Goal: Information Seeking & Learning: Learn about a topic

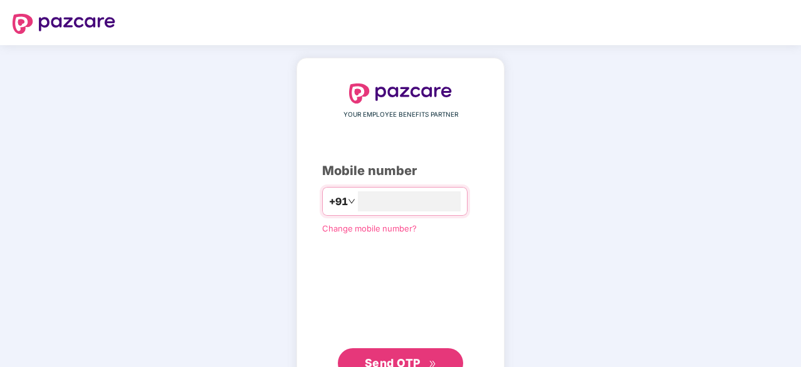
type input "**********"
click at [387, 359] on span "Send OTP" at bounding box center [393, 361] width 56 height 13
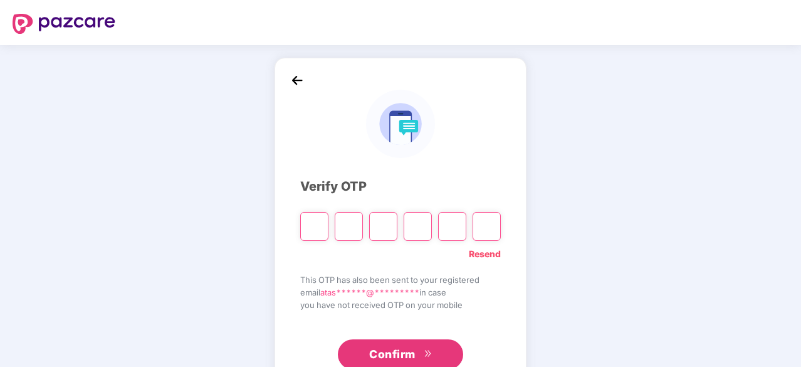
type input "*"
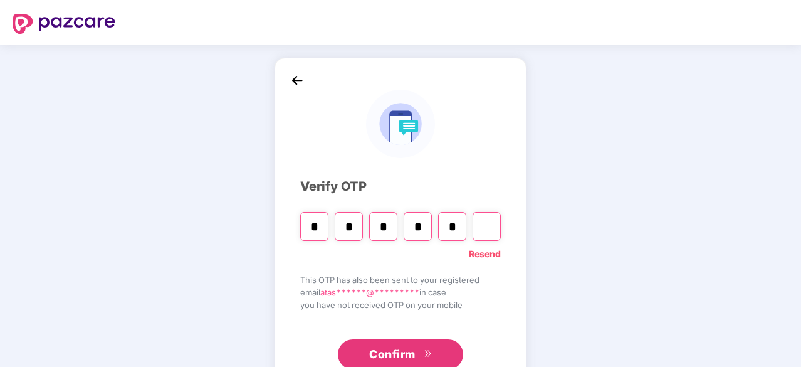
type input "*"
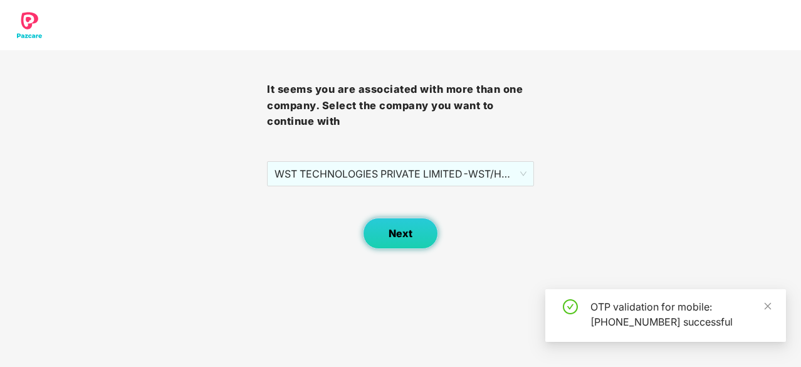
click at [391, 236] on span "Next" at bounding box center [401, 234] width 24 height 12
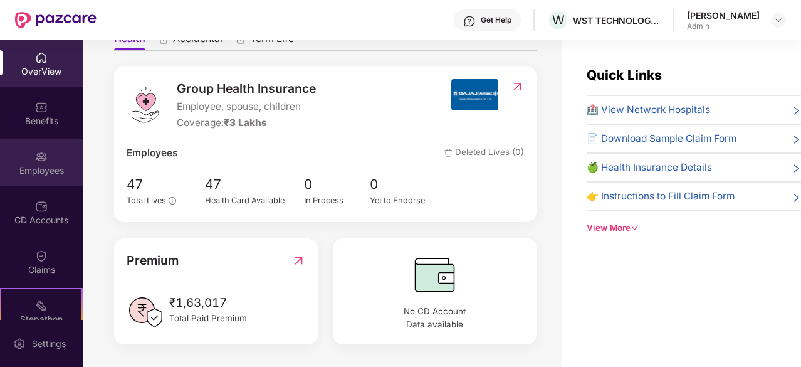
click at [31, 160] on div "Employees" at bounding box center [41, 162] width 83 height 47
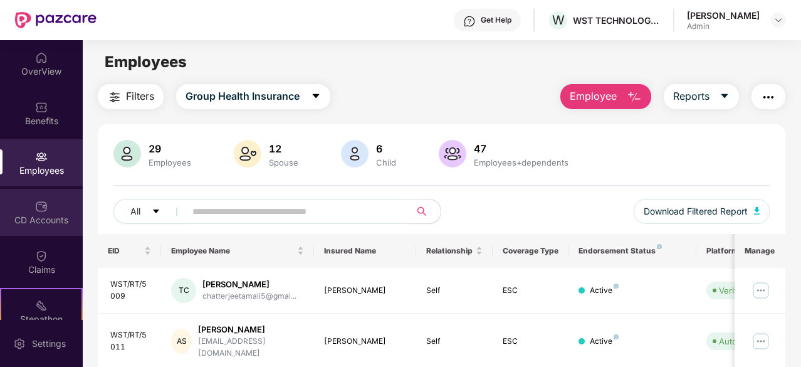
click at [35, 211] on img at bounding box center [41, 206] width 13 height 13
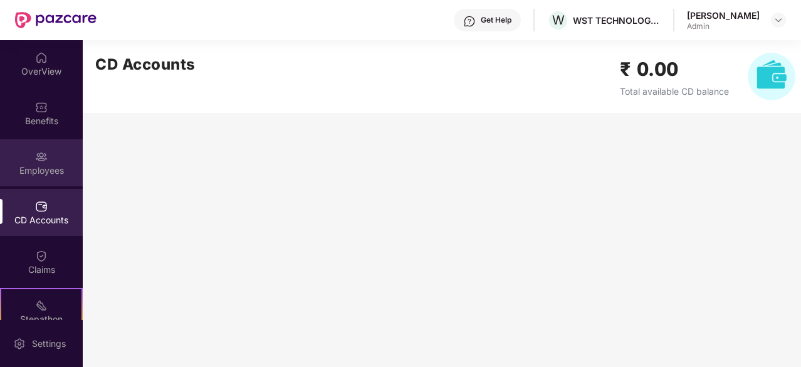
click at [33, 169] on div "Employees" at bounding box center [41, 170] width 83 height 13
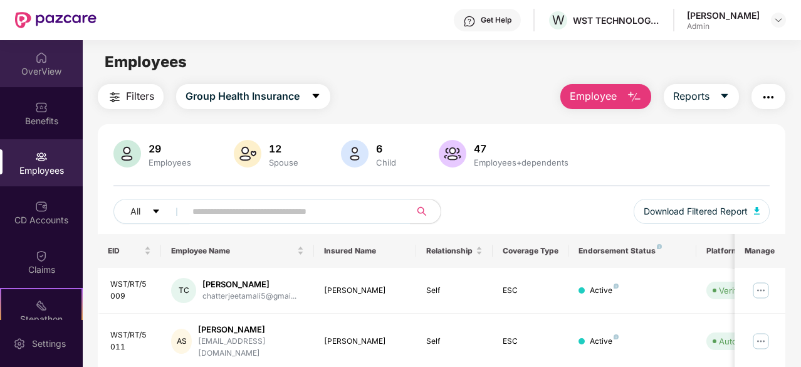
click at [43, 70] on div "OverView" at bounding box center [41, 71] width 83 height 13
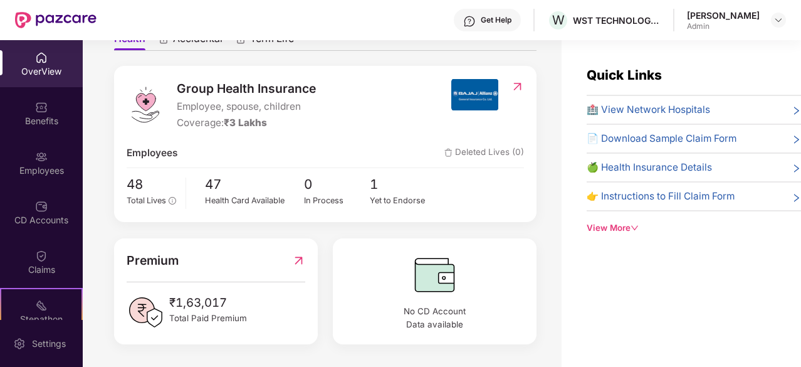
scroll to position [143, 0]
click at [55, 123] on div "Benefits" at bounding box center [41, 121] width 83 height 13
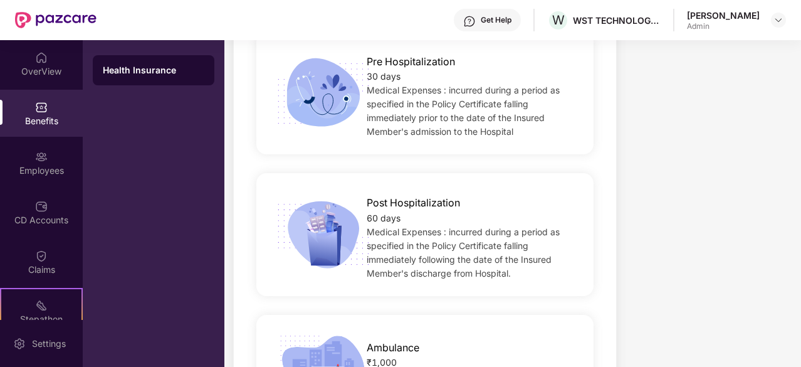
scroll to position [755, 0]
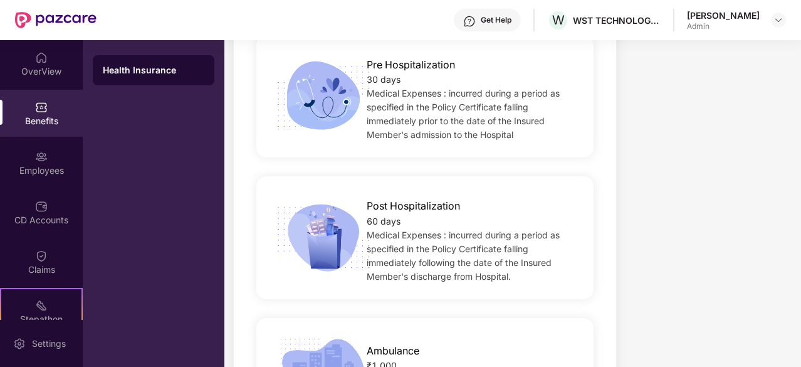
drag, startPoint x: 440, startPoint y: 154, endPoint x: 659, endPoint y: 183, distance: 221.3
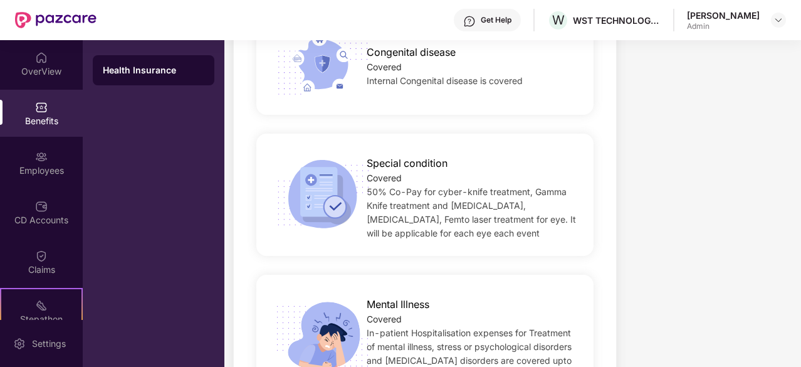
scroll to position [2089, 0]
click at [41, 164] on div "Employees" at bounding box center [41, 170] width 83 height 13
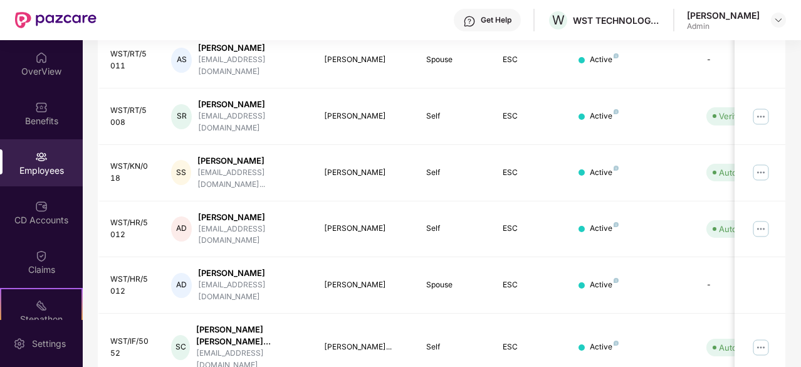
scroll to position [411, 0]
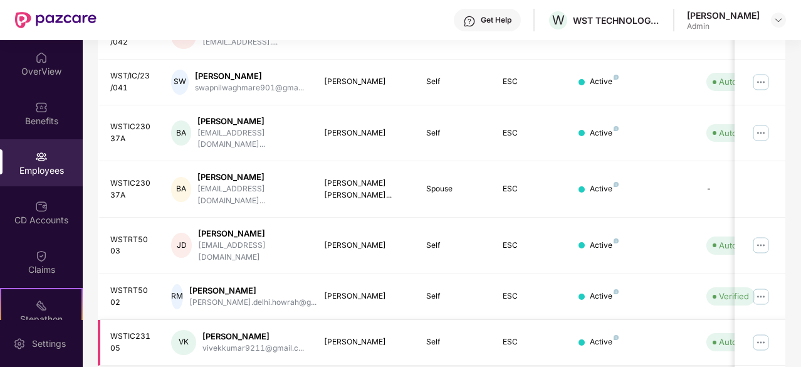
scroll to position [422, 0]
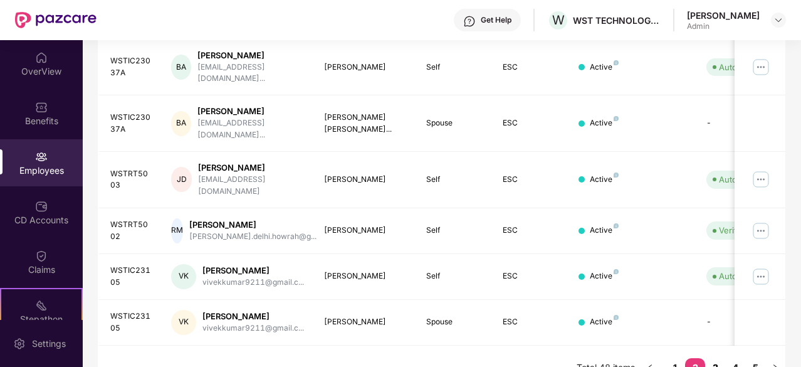
click at [720, 358] on link "3" at bounding box center [715, 367] width 20 height 19
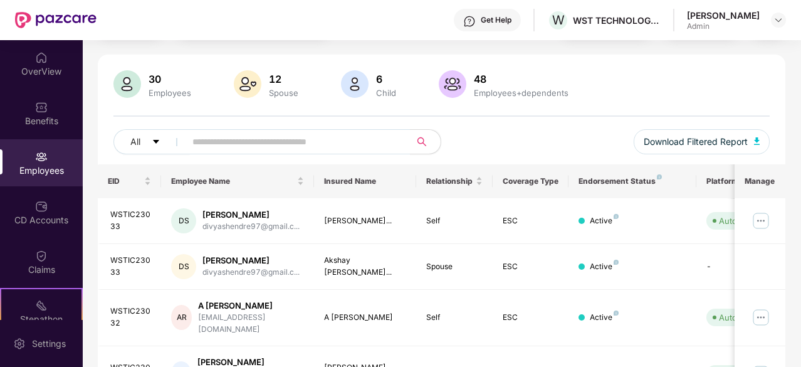
scroll to position [400, 0]
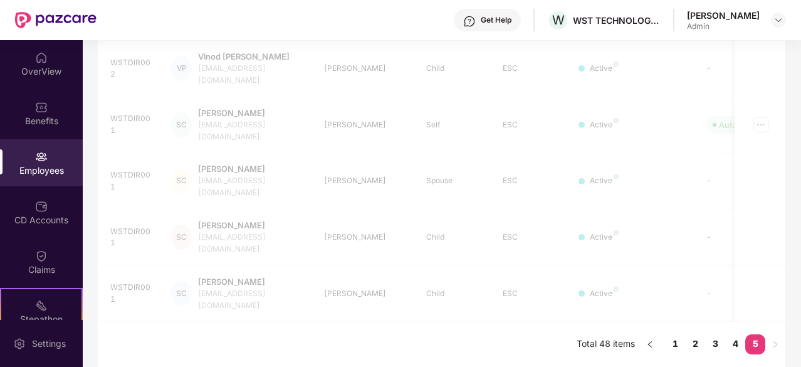
scroll to position [310, 0]
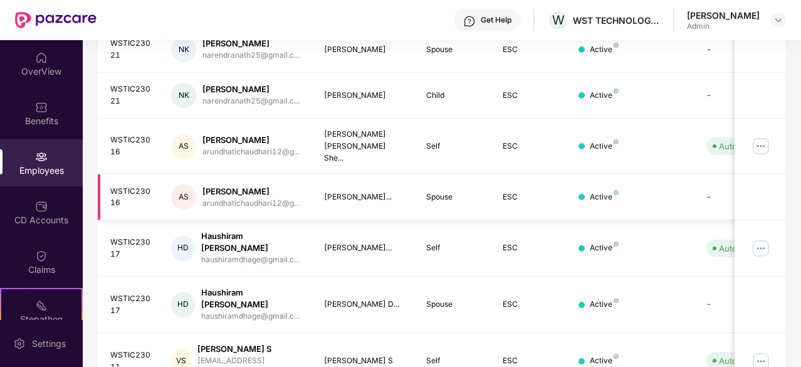
scroll to position [383, 0]
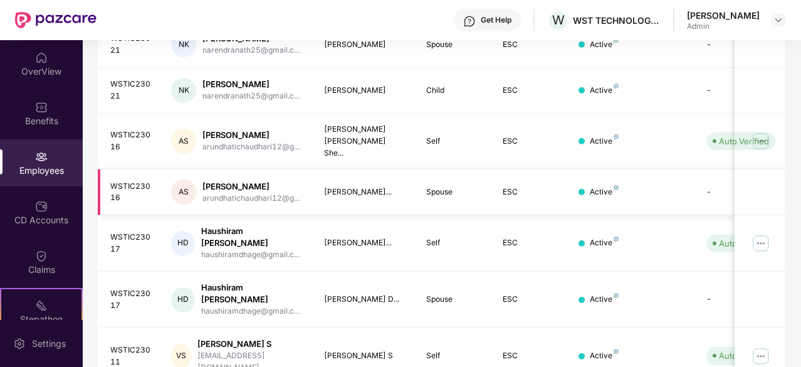
drag, startPoint x: 462, startPoint y: 144, endPoint x: 511, endPoint y: 157, distance: 51.4
click at [511, 157] on tbody "WSTIC23018 [PERSON_NAME] [PERSON_NAME] [EMAIL_ADDRESS]... [PERSON_NAME] Spouse …" at bounding box center [505, 135] width 815 height 500
click at [555, 354] on div "EID Employee Name Insured Name Relationship Coverage Type Endorsement Status Pl…" at bounding box center [442, 140] width 688 height 578
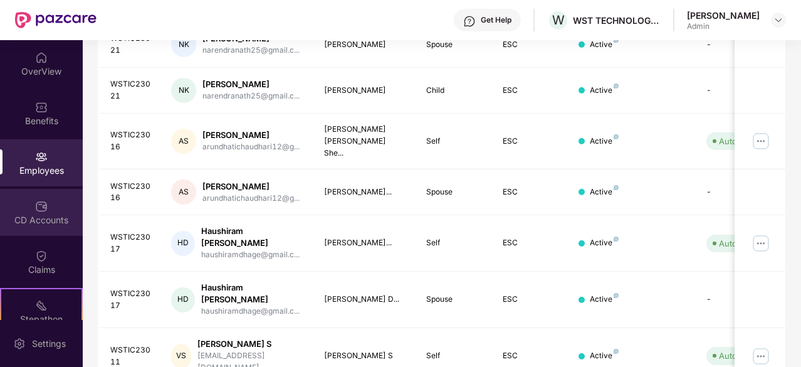
click at [36, 221] on div "CD Accounts" at bounding box center [41, 220] width 83 height 13
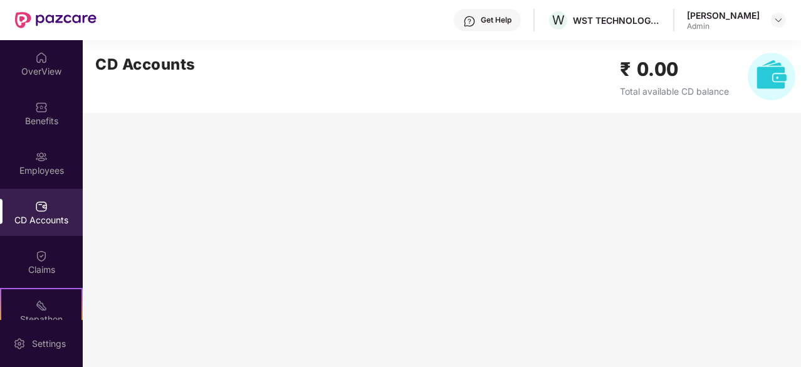
scroll to position [0, 0]
click at [65, 108] on div "Benefits" at bounding box center [41, 113] width 83 height 47
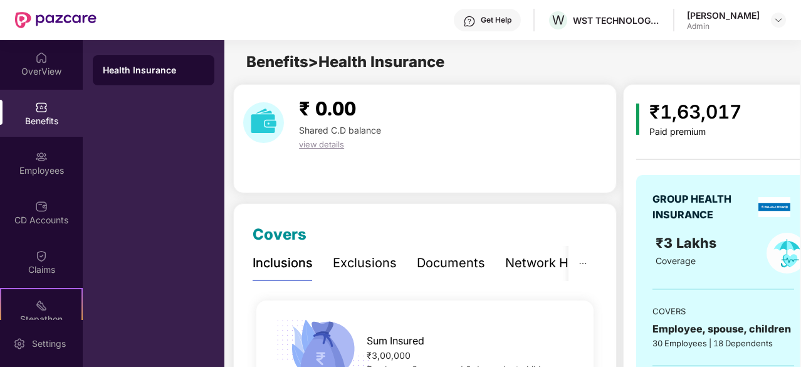
click at [363, 264] on div "Exclusions" at bounding box center [365, 262] width 64 height 19
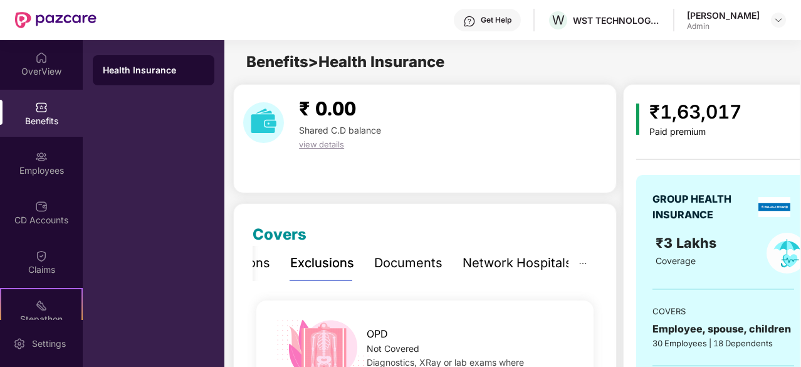
click at [409, 262] on div "Documents" at bounding box center [408, 262] width 68 height 19
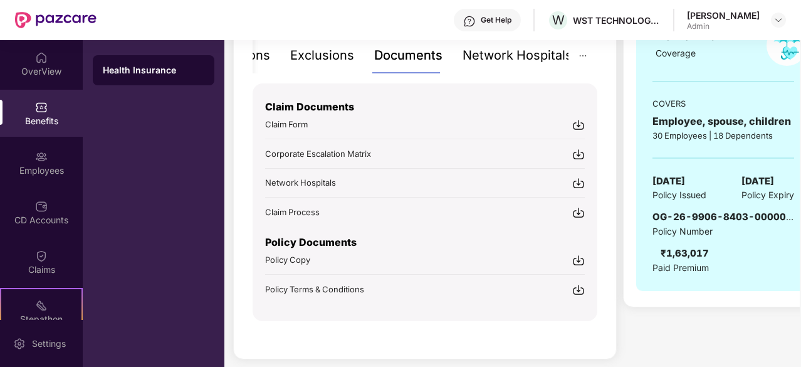
scroll to position [217, 0]
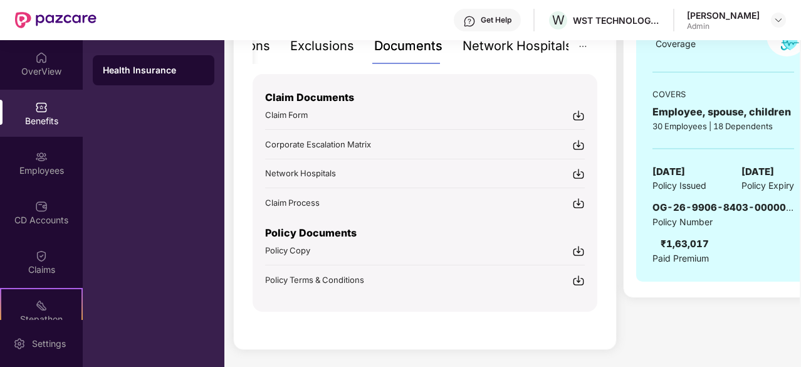
click at [514, 46] on div "Network Hospitals" at bounding box center [518, 45] width 110 height 19
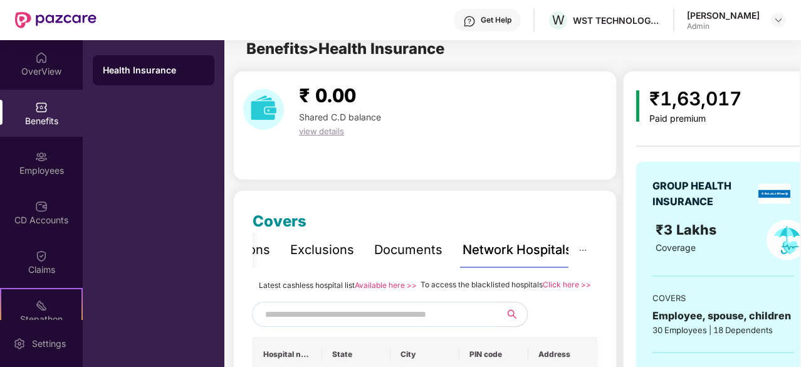
scroll to position [0, 0]
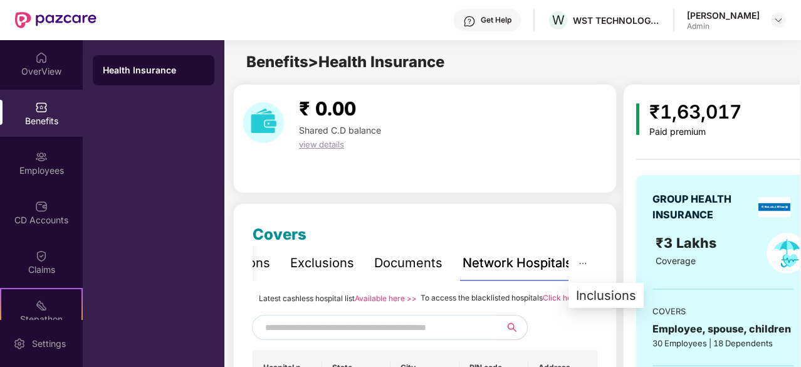
drag, startPoint x: 574, startPoint y: 263, endPoint x: 568, endPoint y: 266, distance: 6.8
click at [568, 266] on button "button" at bounding box center [582, 263] width 29 height 34
drag, startPoint x: 568, startPoint y: 266, endPoint x: 584, endPoint y: 265, distance: 15.1
click at [584, 265] on button "button" at bounding box center [582, 263] width 29 height 34
click at [584, 265] on icon "ellipsis" at bounding box center [582, 263] width 9 height 9
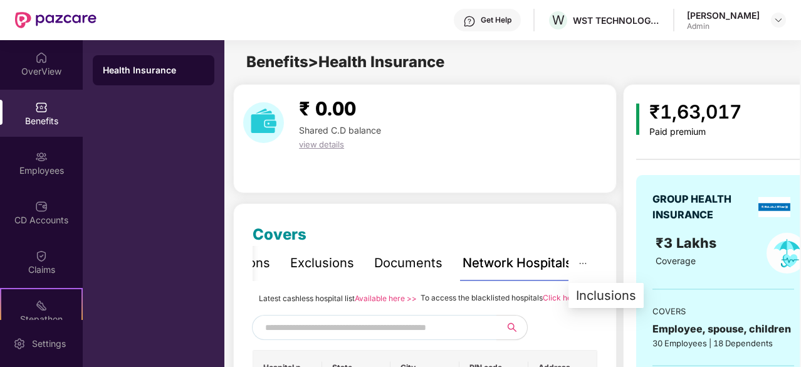
click at [582, 264] on icon "ellipsis" at bounding box center [582, 263] width 9 height 9
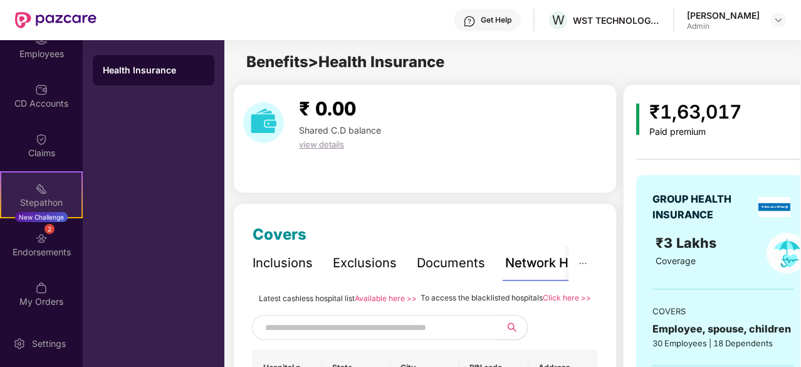
scroll to position [165, 0]
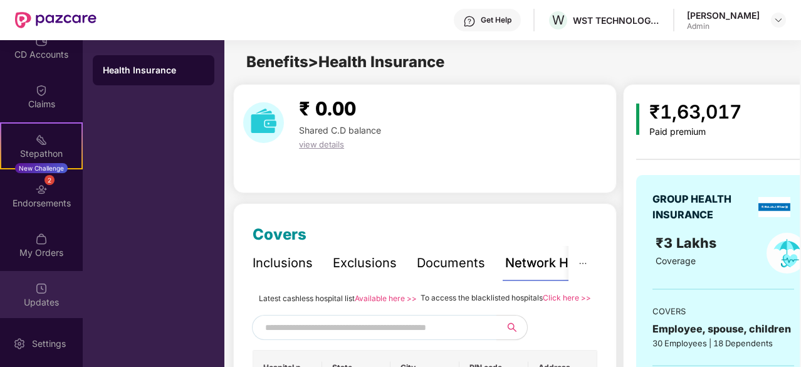
click at [36, 291] on img at bounding box center [41, 288] width 13 height 13
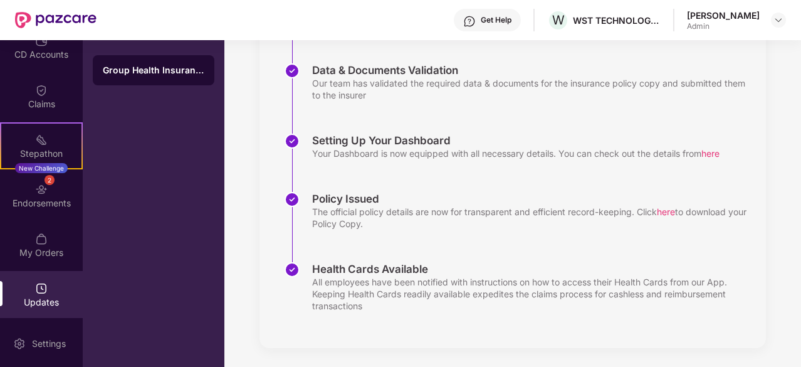
scroll to position [252, 0]
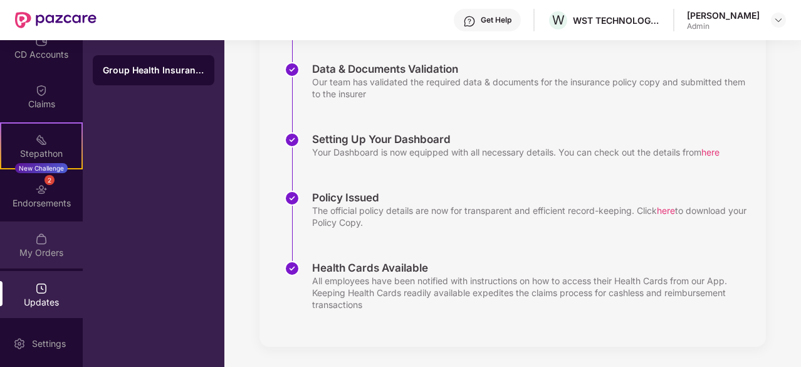
click at [74, 239] on div "My Orders" at bounding box center [41, 244] width 83 height 47
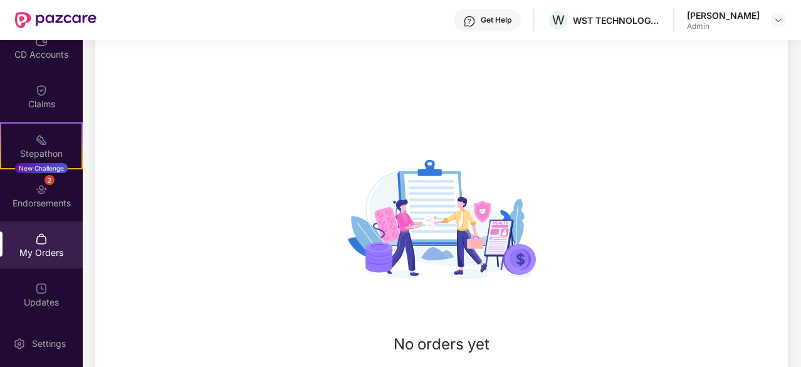
scroll to position [172, 0]
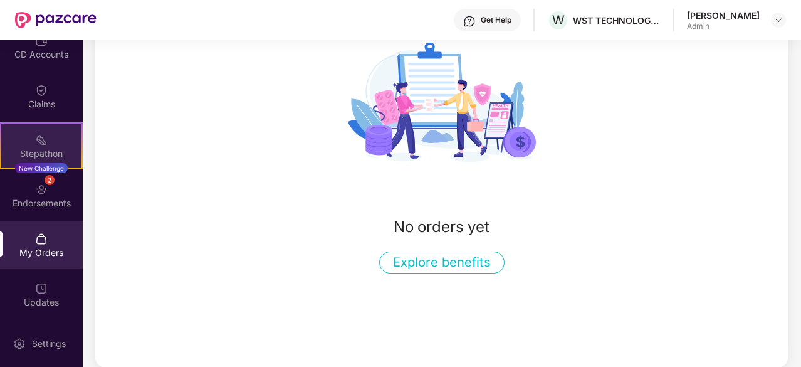
click at [32, 152] on div "Stepathon" at bounding box center [41, 153] width 80 height 13
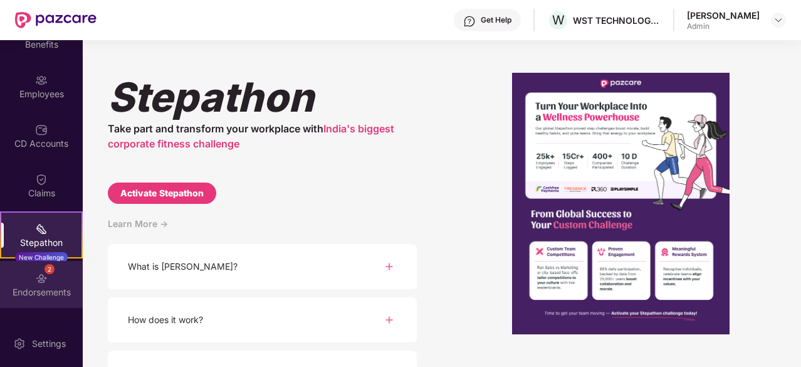
scroll to position [75, 0]
click at [36, 175] on img at bounding box center [41, 180] width 13 height 13
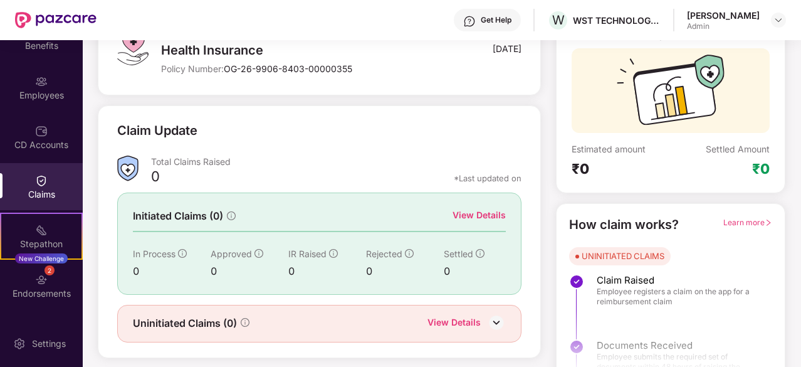
scroll to position [0, 0]
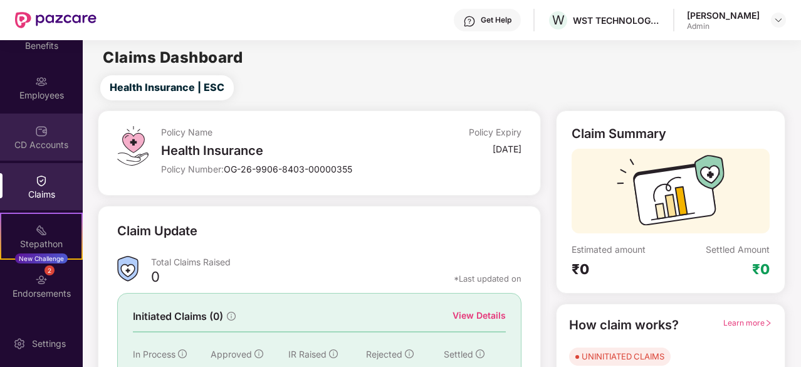
click at [49, 152] on div "CD Accounts" at bounding box center [41, 136] width 83 height 47
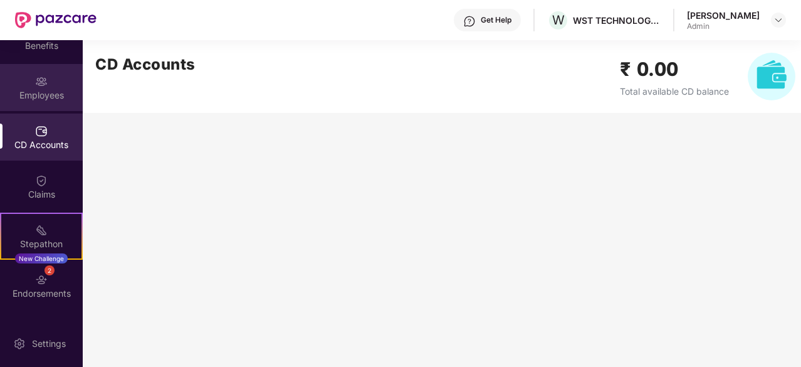
click at [51, 89] on div "Employees" at bounding box center [41, 95] width 83 height 13
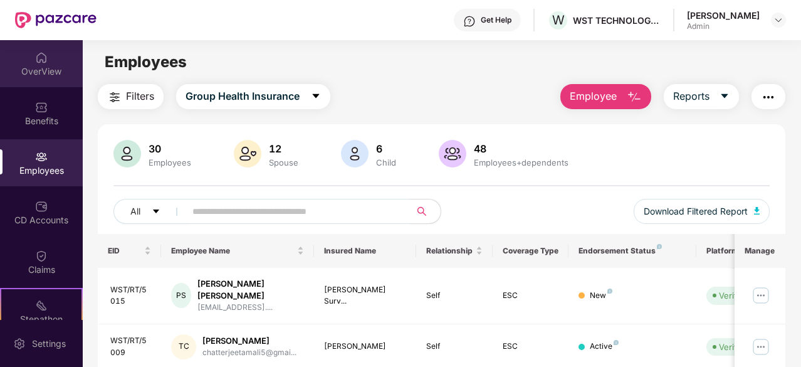
click at [45, 73] on div "OverView" at bounding box center [41, 71] width 83 height 13
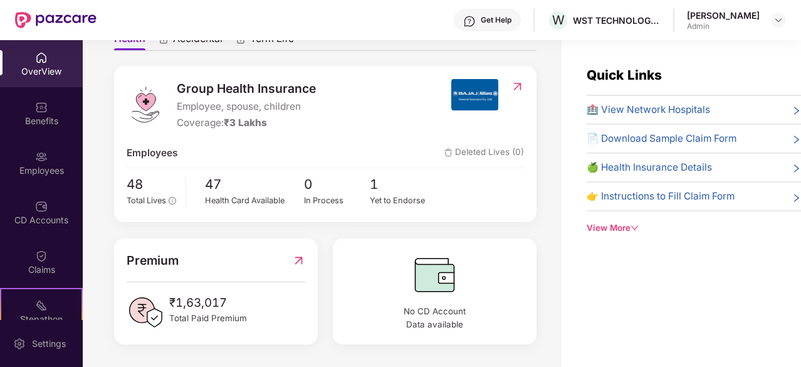
scroll to position [40, 0]
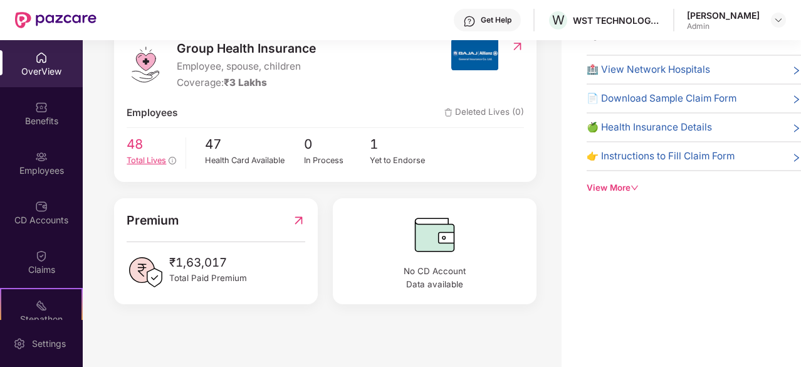
click at [147, 155] on span "Total Lives" at bounding box center [146, 159] width 39 height 9
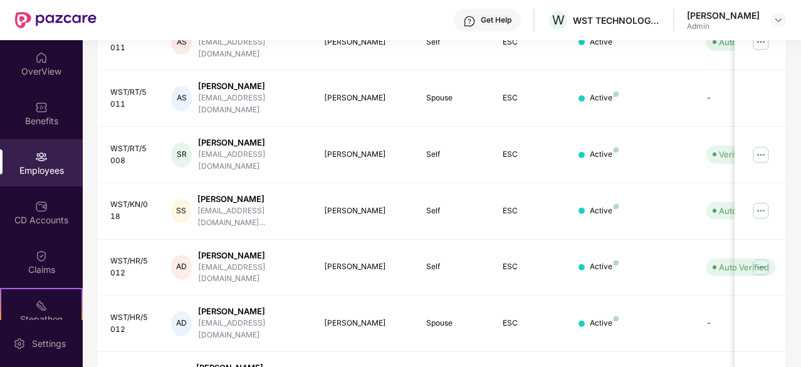
scroll to position [411, 0]
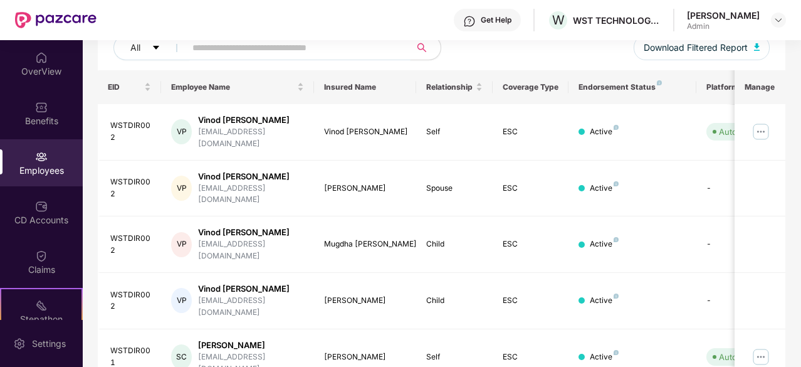
scroll to position [165, 0]
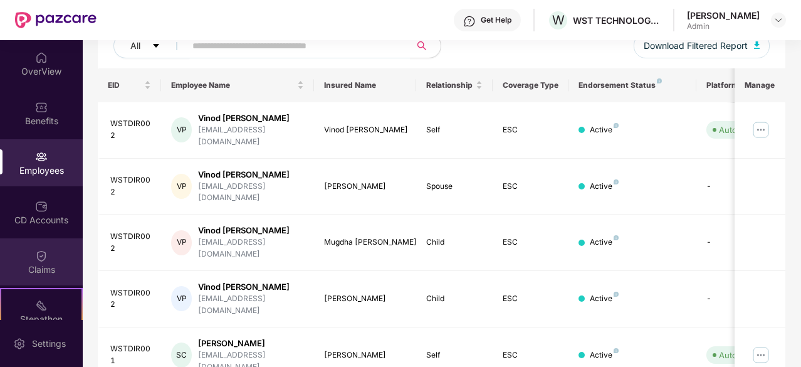
click at [36, 268] on div "Claims" at bounding box center [41, 269] width 83 height 13
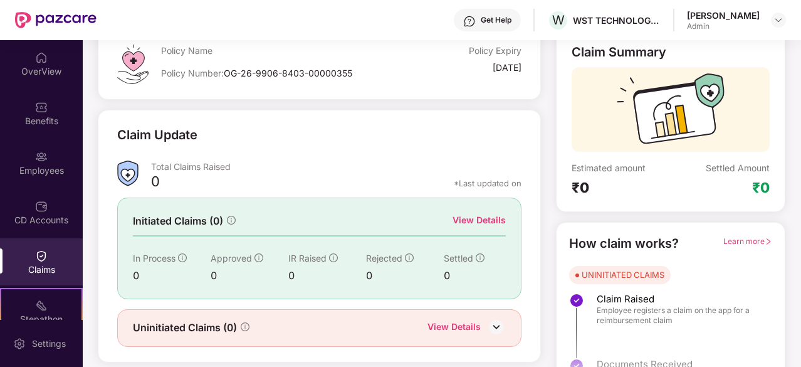
scroll to position [123, 0]
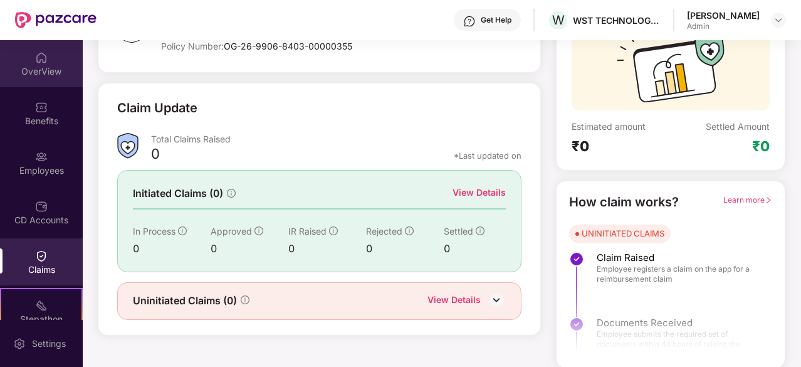
click at [39, 68] on div "OverView" at bounding box center [41, 71] width 83 height 13
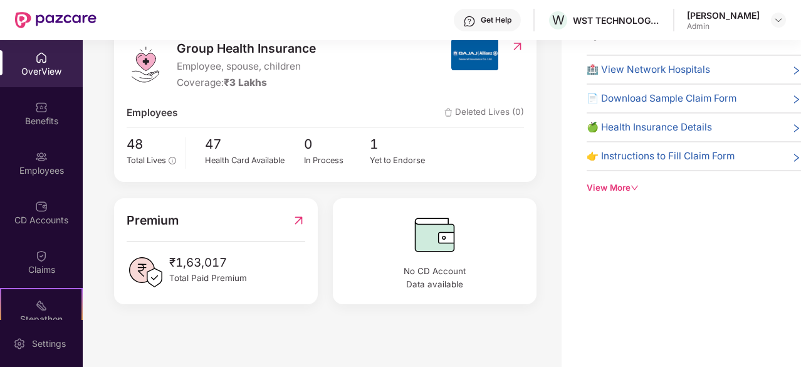
scroll to position [0, 0]
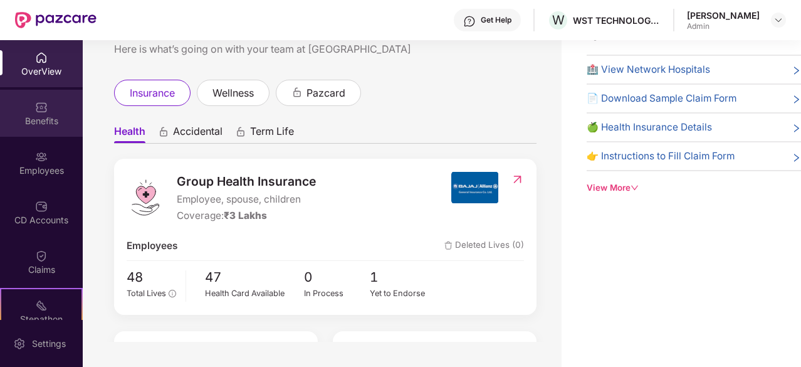
click at [38, 117] on div "Benefits" at bounding box center [41, 121] width 83 height 13
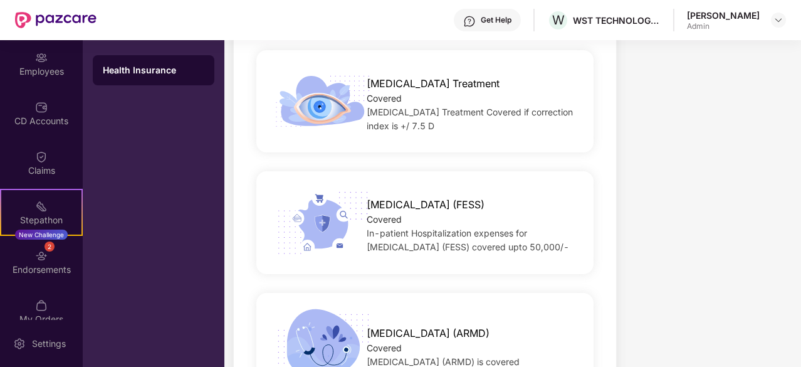
scroll to position [1539, 0]
